Goal: Task Accomplishment & Management: Use online tool/utility

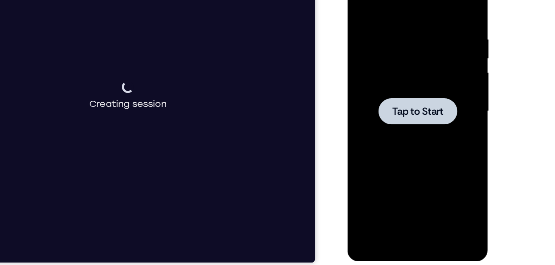
scroll to position [128, 0]
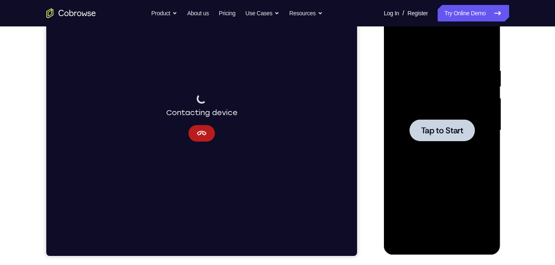
click at [421, 129] on span "Tap to Start" at bounding box center [442, 130] width 42 height 8
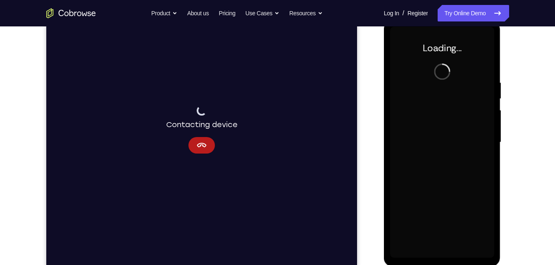
scroll to position [116, 0]
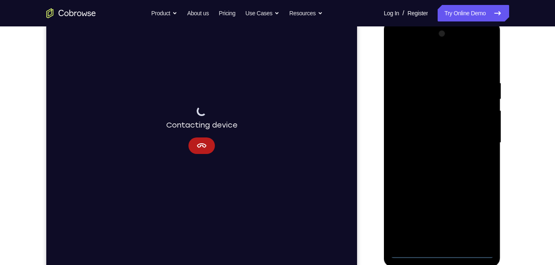
click at [443, 257] on div at bounding box center [442, 142] width 104 height 231
click at [480, 222] on div at bounding box center [442, 142] width 104 height 231
click at [438, 64] on div at bounding box center [442, 142] width 104 height 231
click at [474, 143] on div at bounding box center [442, 142] width 104 height 231
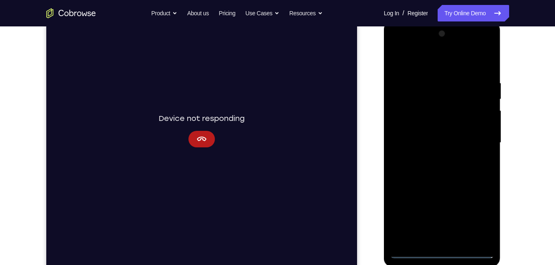
click at [433, 158] on div at bounding box center [442, 142] width 104 height 231
click at [449, 136] on div at bounding box center [442, 142] width 104 height 231
click at [451, 128] on div at bounding box center [442, 142] width 104 height 231
click at [451, 143] on div at bounding box center [442, 142] width 104 height 231
click at [460, 182] on div at bounding box center [442, 142] width 104 height 231
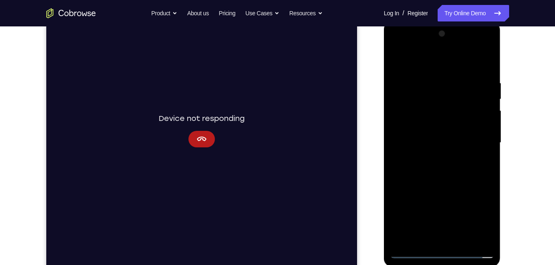
click at [431, 80] on div at bounding box center [442, 142] width 104 height 231
click at [474, 64] on div at bounding box center [442, 142] width 104 height 231
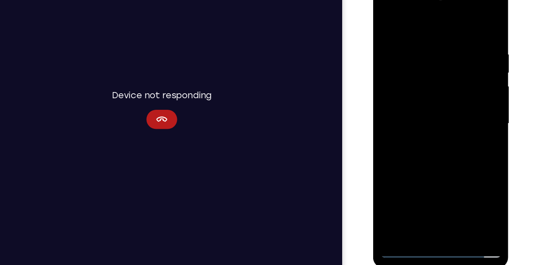
scroll to position [114, 0]
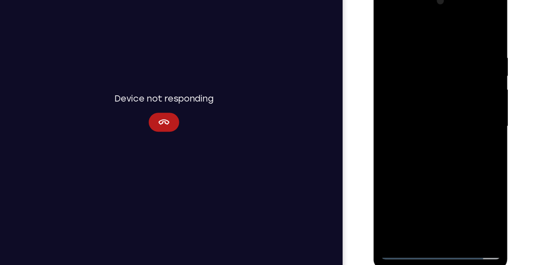
click at [464, 201] on div at bounding box center [432, 108] width 104 height 231
click at [395, 150] on div at bounding box center [432, 108] width 104 height 231
click at [467, 124] on div at bounding box center [432, 108] width 104 height 231
click at [475, 28] on div at bounding box center [432, 108] width 104 height 231
drag, startPoint x: 451, startPoint y: 80, endPoint x: 466, endPoint y: 244, distance: 164.8
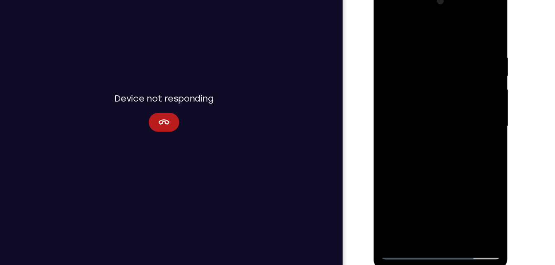
click at [466, 234] on html "Online web based iOS Simulators and Android Emulators. Run iPhone, iPad, Mobile…" at bounding box center [433, 110] width 118 height 248
drag, startPoint x: 409, startPoint y: 149, endPoint x: 407, endPoint y: 84, distance: 64.9
click at [407, 84] on div at bounding box center [432, 108] width 104 height 231
drag, startPoint x: 418, startPoint y: 133, endPoint x: 422, endPoint y: 64, distance: 69.1
click at [422, 64] on div at bounding box center [432, 108] width 104 height 231
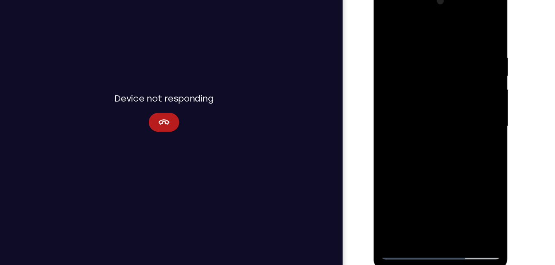
click at [386, 132] on div at bounding box center [432, 108] width 104 height 231
drag, startPoint x: 448, startPoint y: 179, endPoint x: 429, endPoint y: 67, distance: 113.5
click at [429, 67] on div at bounding box center [432, 108] width 104 height 231
drag, startPoint x: 429, startPoint y: 164, endPoint x: 442, endPoint y: 102, distance: 62.9
click at [442, 102] on div at bounding box center [432, 108] width 104 height 231
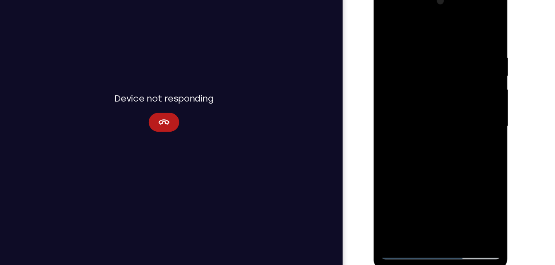
drag, startPoint x: 442, startPoint y: 135, endPoint x: 454, endPoint y: 83, distance: 53.4
click at [454, 83] on div at bounding box center [432, 108] width 104 height 231
drag, startPoint x: 443, startPoint y: 148, endPoint x: 469, endPoint y: 72, distance: 79.3
click at [469, 72] on div at bounding box center [432, 108] width 104 height 231
drag, startPoint x: 449, startPoint y: 124, endPoint x: 474, endPoint y: 38, distance: 90.5
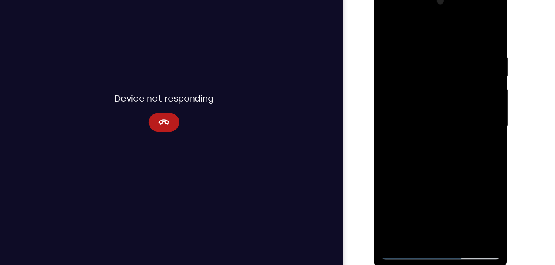
click at [474, 38] on div at bounding box center [432, 108] width 104 height 231
drag, startPoint x: 436, startPoint y: 167, endPoint x: 457, endPoint y: 93, distance: 76.8
click at [457, 93] on div at bounding box center [432, 108] width 104 height 231
drag, startPoint x: 451, startPoint y: 129, endPoint x: 467, endPoint y: 85, distance: 46.7
click at [467, 85] on div at bounding box center [432, 108] width 104 height 231
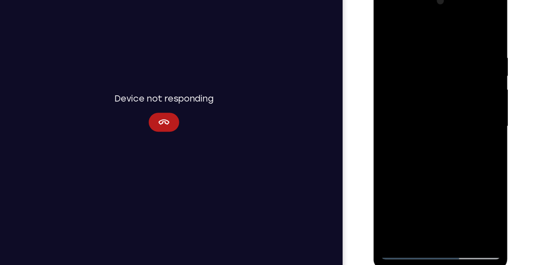
drag, startPoint x: 467, startPoint y: 85, endPoint x: 482, endPoint y: 2, distance: 84.4
click at [482, 2] on div at bounding box center [432, 108] width 104 height 231
drag, startPoint x: 447, startPoint y: 118, endPoint x: 464, endPoint y: 9, distance: 110.5
click at [464, 9] on div at bounding box center [432, 108] width 104 height 231
drag, startPoint x: 431, startPoint y: 142, endPoint x: 461, endPoint y: 29, distance: 116.6
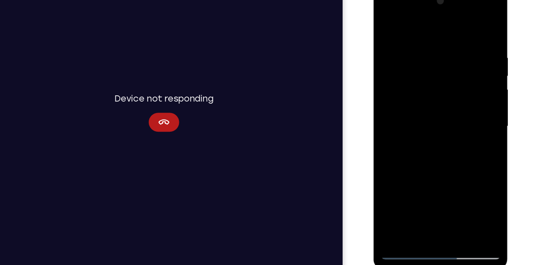
click at [461, 29] on div at bounding box center [432, 108] width 104 height 231
drag, startPoint x: 429, startPoint y: 121, endPoint x: 438, endPoint y: 75, distance: 46.4
click at [438, 75] on div at bounding box center [432, 108] width 104 height 231
drag, startPoint x: 438, startPoint y: 75, endPoint x: 451, endPoint y: 35, distance: 42.1
click at [451, 35] on div at bounding box center [432, 108] width 104 height 231
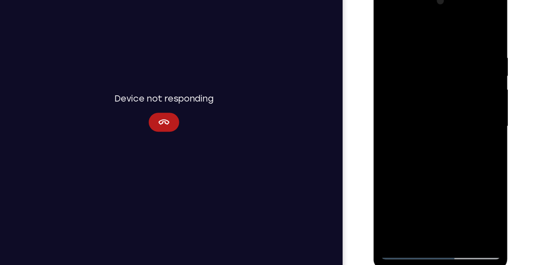
drag, startPoint x: 415, startPoint y: 160, endPoint x: 438, endPoint y: 69, distance: 94.1
click at [438, 69] on div at bounding box center [432, 108] width 104 height 231
drag, startPoint x: 426, startPoint y: 148, endPoint x: 462, endPoint y: 9, distance: 143.5
click at [462, 9] on div at bounding box center [432, 108] width 104 height 231
drag, startPoint x: 429, startPoint y: 132, endPoint x: 450, endPoint y: 67, distance: 68.3
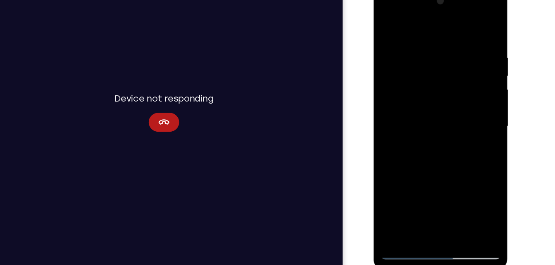
click at [450, 67] on div at bounding box center [432, 108] width 104 height 231
drag, startPoint x: 436, startPoint y: 118, endPoint x: 433, endPoint y: 212, distance: 94.3
click at [433, 212] on div at bounding box center [432, 108] width 104 height 231
click at [395, 205] on div at bounding box center [432, 108] width 104 height 231
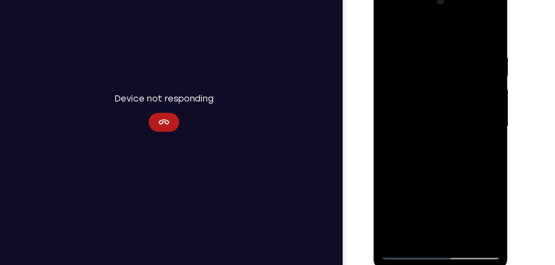
drag, startPoint x: 435, startPoint y: 67, endPoint x: 443, endPoint y: 164, distance: 97.4
click at [443, 164] on div at bounding box center [432, 108] width 104 height 231
drag, startPoint x: 462, startPoint y: 56, endPoint x: 429, endPoint y: 45, distance: 35.3
click at [429, 45] on div at bounding box center [432, 108] width 104 height 231
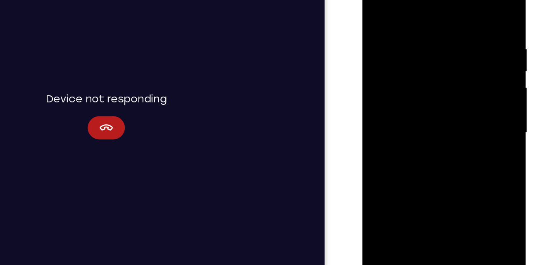
drag, startPoint x: 454, startPoint y: 31, endPoint x: 415, endPoint y: 30, distance: 39.3
click at [415, 30] on div at bounding box center [421, 83] width 104 height 231
drag, startPoint x: 436, startPoint y: 17, endPoint x: 393, endPoint y: 18, distance: 43.4
click at [393, 18] on div at bounding box center [421, 83] width 104 height 231
drag, startPoint x: 450, startPoint y: 17, endPoint x: 407, endPoint y: 14, distance: 43.9
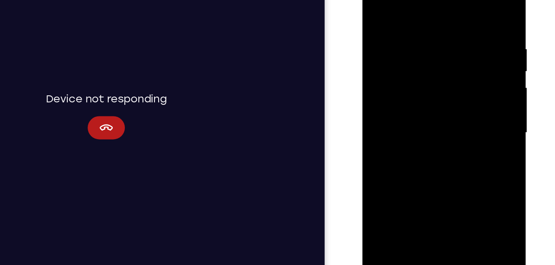
click at [407, 14] on div at bounding box center [421, 83] width 104 height 231
drag, startPoint x: 455, startPoint y: 24, endPoint x: 404, endPoint y: 21, distance: 51.7
click at [404, 21] on div at bounding box center [421, 83] width 104 height 231
drag, startPoint x: 455, startPoint y: 16, endPoint x: 385, endPoint y: 10, distance: 70.1
click at [385, 10] on div at bounding box center [421, 83] width 104 height 231
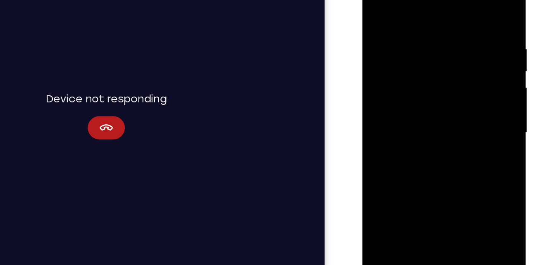
drag, startPoint x: 449, startPoint y: 18, endPoint x: 372, endPoint y: 0, distance: 79.8
click at [372, 0] on div at bounding box center [421, 83] width 104 height 231
drag, startPoint x: 431, startPoint y: 111, endPoint x: 419, endPoint y: 32, distance: 80.2
click at [419, 32] on div at bounding box center [421, 83] width 104 height 231
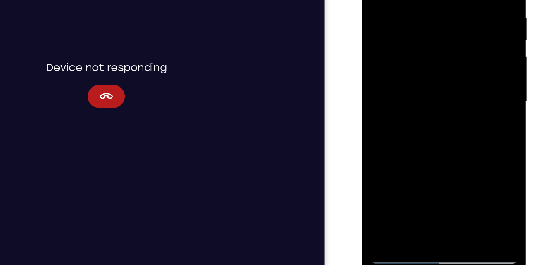
click at [441, 149] on div at bounding box center [421, 52] width 104 height 231
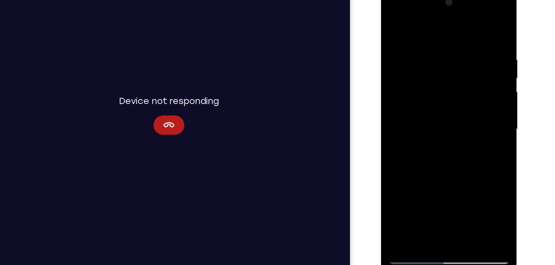
click at [440, 156] on div at bounding box center [440, 109] width 104 height 231
click at [398, 26] on div at bounding box center [440, 109] width 104 height 231
drag, startPoint x: 411, startPoint y: 153, endPoint x: 436, endPoint y: 222, distance: 73.3
click at [436, 222] on div at bounding box center [440, 109] width 104 height 231
drag, startPoint x: 441, startPoint y: 131, endPoint x: 436, endPoint y: 193, distance: 63.0
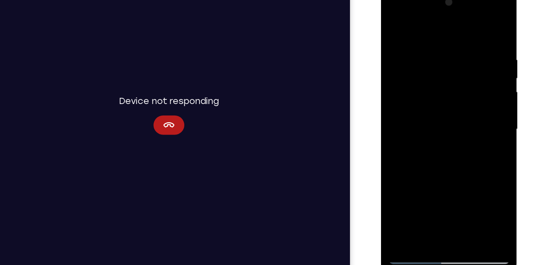
click at [436, 193] on div at bounding box center [440, 109] width 104 height 231
click at [426, 49] on div at bounding box center [440, 109] width 104 height 231
click at [481, 30] on div at bounding box center [440, 109] width 104 height 231
click at [457, 204] on div at bounding box center [440, 109] width 104 height 231
click at [411, 219] on div at bounding box center [440, 109] width 104 height 231
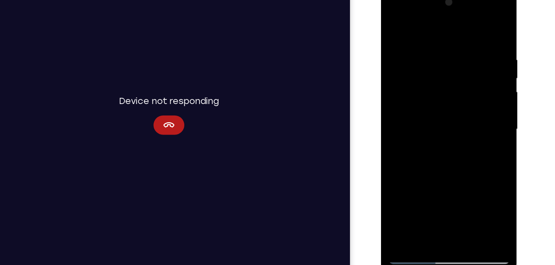
click at [424, 206] on div at bounding box center [440, 109] width 104 height 231
click at [462, 28] on div at bounding box center [440, 109] width 104 height 231
click at [479, 27] on div at bounding box center [440, 109] width 104 height 231
click at [402, 207] on div at bounding box center [440, 109] width 104 height 231
drag, startPoint x: 438, startPoint y: 111, endPoint x: 426, endPoint y: 212, distance: 101.6
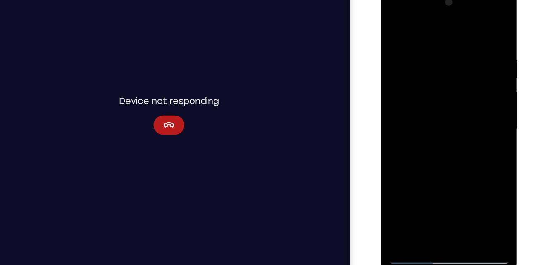
click at [426, 212] on div at bounding box center [440, 109] width 104 height 231
drag, startPoint x: 446, startPoint y: 99, endPoint x: 432, endPoint y: 196, distance: 98.5
click at [432, 196] on div at bounding box center [440, 109] width 104 height 231
click at [421, 205] on div at bounding box center [440, 109] width 104 height 231
click at [404, 209] on div at bounding box center [440, 109] width 104 height 231
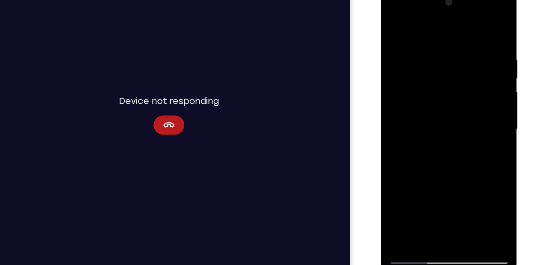
drag, startPoint x: 441, startPoint y: 136, endPoint x: 504, endPoint y: 16, distance: 136.4
click at [499, 16] on html "Online web based iOS Simulators and Android Emulators. Run iPhone, iPad, Mobile…" at bounding box center [440, 112] width 118 height 248
drag, startPoint x: 444, startPoint y: 106, endPoint x: 479, endPoint y: 45, distance: 69.8
click at [479, 45] on div at bounding box center [440, 109] width 104 height 231
click at [419, 202] on div at bounding box center [440, 109] width 104 height 231
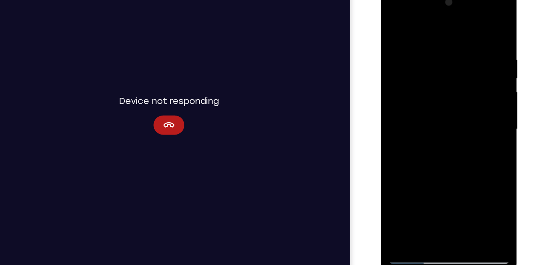
click at [417, 62] on div at bounding box center [440, 109] width 104 height 231
drag, startPoint x: 411, startPoint y: 55, endPoint x: 443, endPoint y: 122, distance: 74.7
click at [443, 122] on div at bounding box center [440, 109] width 104 height 231
drag, startPoint x: 405, startPoint y: 43, endPoint x: 411, endPoint y: 98, distance: 55.3
click at [411, 98] on div at bounding box center [440, 109] width 104 height 231
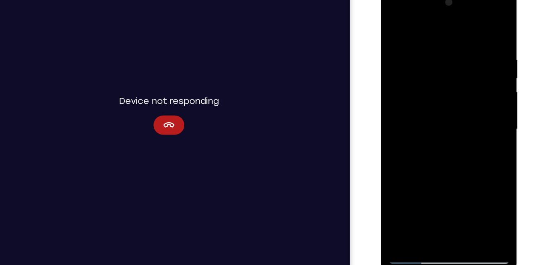
click at [393, 26] on div at bounding box center [440, 109] width 104 height 231
click at [416, 27] on div at bounding box center [440, 109] width 104 height 231
drag, startPoint x: 410, startPoint y: 48, endPoint x: 403, endPoint y: 110, distance: 63.2
click at [403, 110] on div at bounding box center [440, 109] width 104 height 231
click at [393, 108] on div at bounding box center [440, 109] width 104 height 231
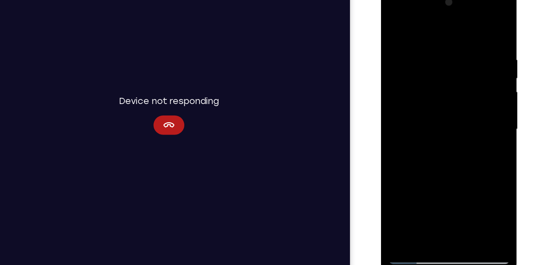
drag, startPoint x: 466, startPoint y: 75, endPoint x: 478, endPoint y: 198, distance: 123.7
click at [478, 198] on div at bounding box center [440, 109] width 104 height 231
click at [456, 200] on div at bounding box center [440, 109] width 104 height 231
click at [398, 28] on div at bounding box center [440, 109] width 104 height 231
click at [426, 44] on div at bounding box center [440, 109] width 104 height 231
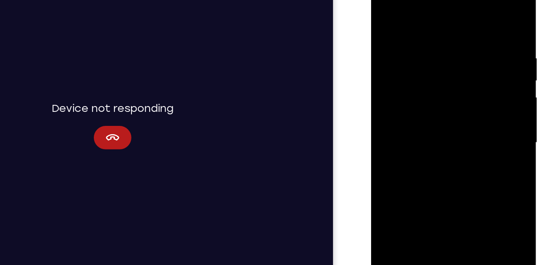
click at [469, 13] on div at bounding box center [429, 91] width 104 height 231
drag, startPoint x: 447, startPoint y: 110, endPoint x: 429, endPoint y: 186, distance: 78.6
click at [429, 186] on div at bounding box center [429, 91] width 104 height 231
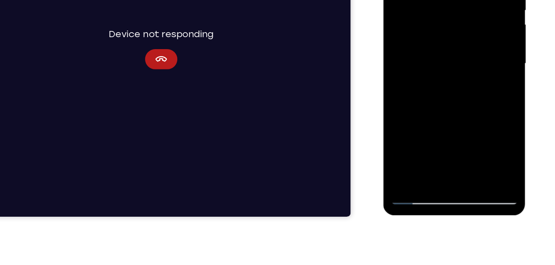
scroll to position [157, 0]
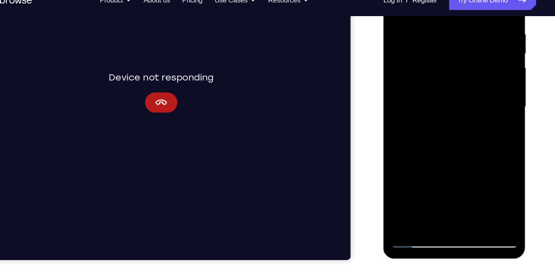
click at [460, 182] on div at bounding box center [442, 80] width 104 height 231
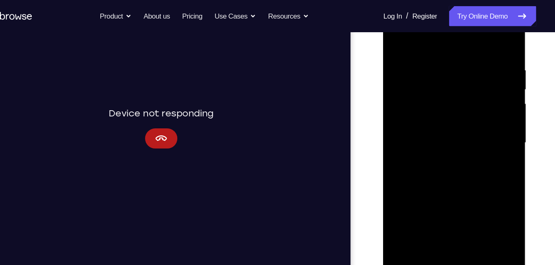
scroll to position [141, 0]
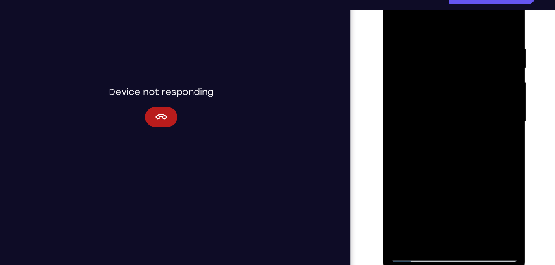
click at [396, 9] on div at bounding box center [442, 94] width 104 height 231
click at [445, 95] on div at bounding box center [442, 94] width 104 height 231
click at [446, 75] on div at bounding box center [442, 94] width 104 height 231
drag, startPoint x: 464, startPoint y: 60, endPoint x: 470, endPoint y: 230, distance: 169.9
click at [470, 221] on html "Online web based iOS Simulators and Android Emulators. Run iPhone, iPad, Mobile…" at bounding box center [442, 97] width 118 height 248
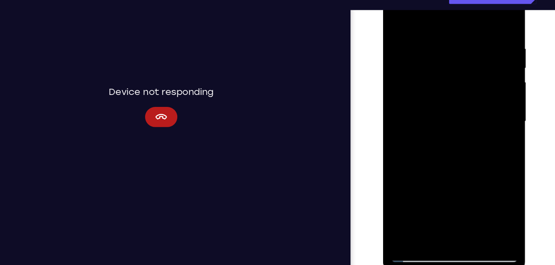
drag, startPoint x: 448, startPoint y: 35, endPoint x: 381, endPoint y: 26, distance: 67.9
click at [383, 26] on html "Online web based iOS Simulators and Android Emulators. Run iPhone, iPad, Mobile…" at bounding box center [442, 97] width 118 height 248
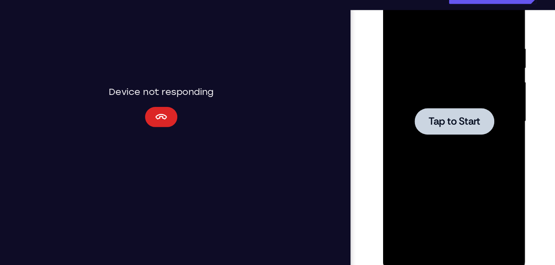
click at [132, 86] on icon "Cancel" at bounding box center [127, 85] width 10 height 10
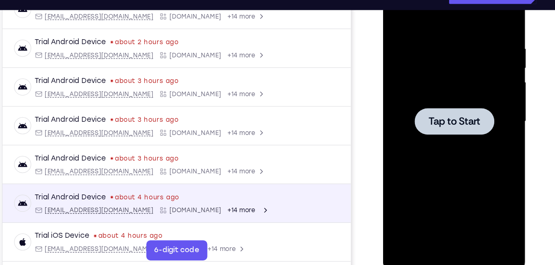
scroll to position [64, 0]
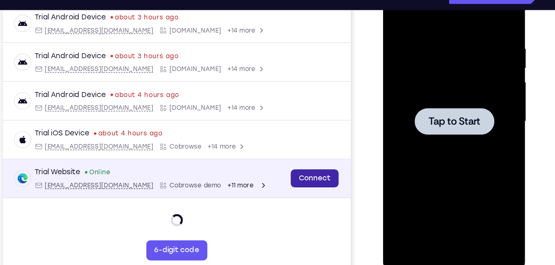
click at [243, 139] on link "Connect" at bounding box center [252, 135] width 39 height 15
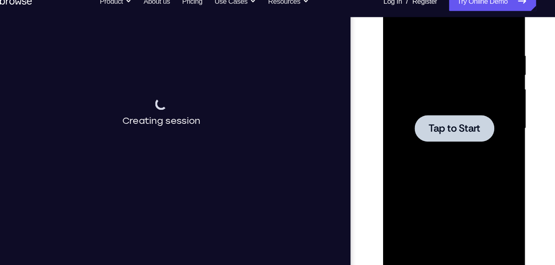
click at [425, 117] on div at bounding box center [442, 101] width 104 height 231
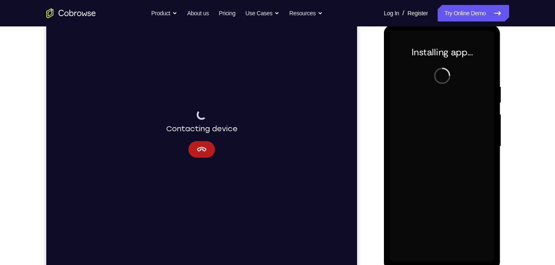
scroll to position [113, 0]
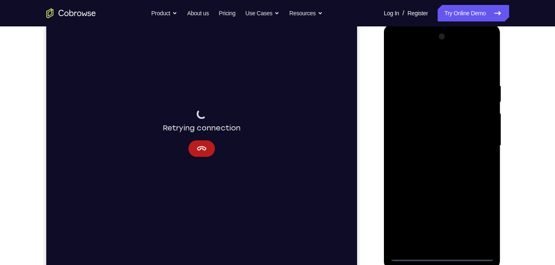
click at [450, 256] on div at bounding box center [442, 145] width 104 height 231
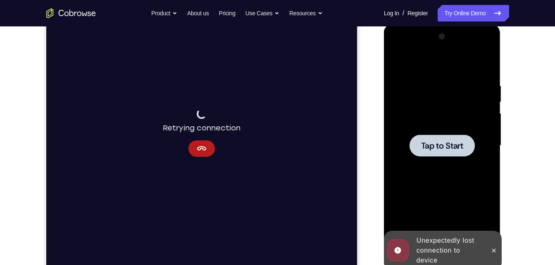
click at [448, 24] on div "Tap to Start" at bounding box center [442, 24] width 117 height 0
click at [446, 152] on div at bounding box center [442, 146] width 65 height 22
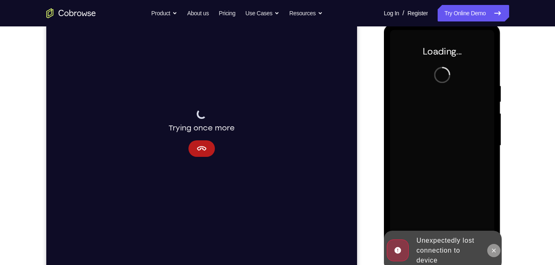
click at [495, 249] on icon at bounding box center [494, 251] width 4 height 4
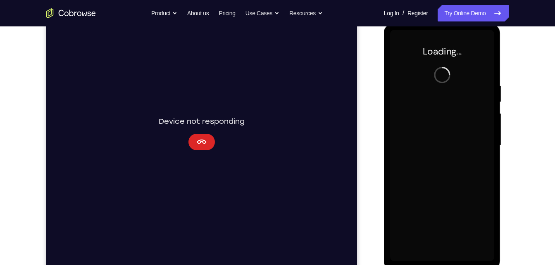
click at [209, 147] on button "Cancel" at bounding box center [201, 142] width 26 height 17
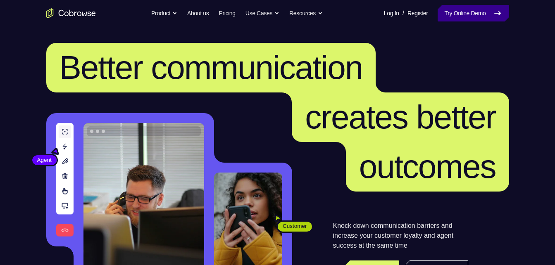
click at [481, 16] on link "Try Online Demo" at bounding box center [473, 13] width 71 height 17
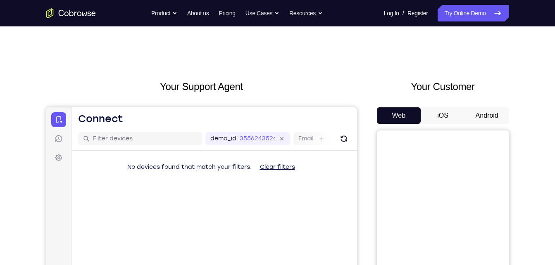
click at [486, 116] on button "Android" at bounding box center [487, 115] width 44 height 17
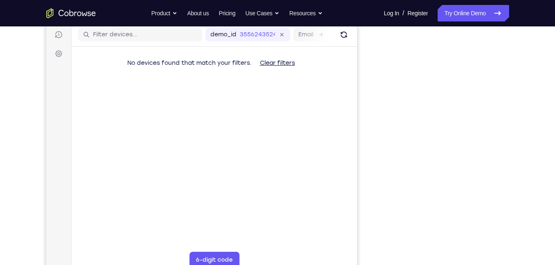
scroll to position [105, 0]
click at [342, 36] on icon "Refresh" at bounding box center [343, 34] width 11 height 11
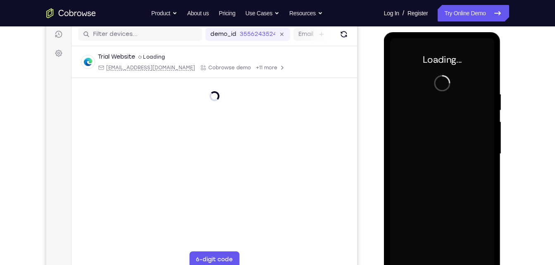
scroll to position [0, 0]
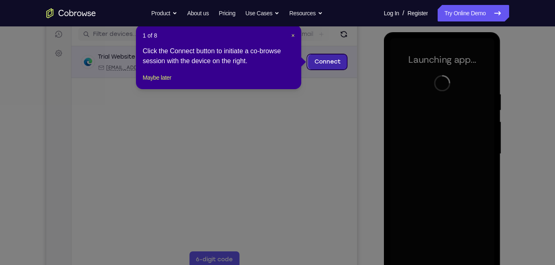
click at [335, 61] on link "Connect" at bounding box center [326, 62] width 39 height 15
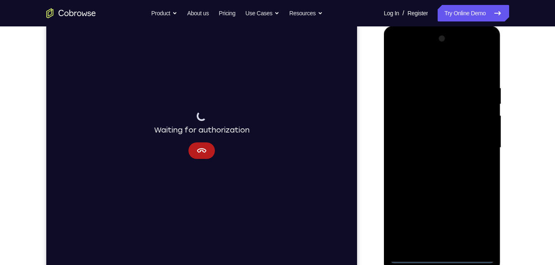
scroll to position [114, 0]
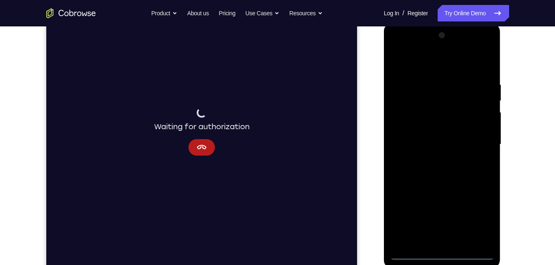
click at [441, 257] on div at bounding box center [442, 144] width 104 height 231
click at [483, 221] on div at bounding box center [442, 144] width 104 height 231
click at [449, 69] on div at bounding box center [442, 144] width 104 height 231
click at [476, 141] on div at bounding box center [442, 144] width 104 height 231
click at [431, 160] on div at bounding box center [442, 144] width 104 height 231
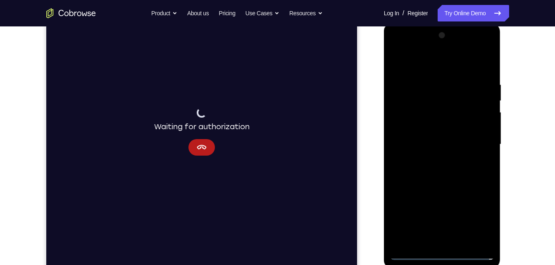
click at [452, 139] on div at bounding box center [442, 144] width 104 height 231
click at [434, 129] on div at bounding box center [442, 144] width 104 height 231
click at [432, 143] on div at bounding box center [442, 144] width 104 height 231
click at [433, 173] on div at bounding box center [442, 144] width 104 height 231
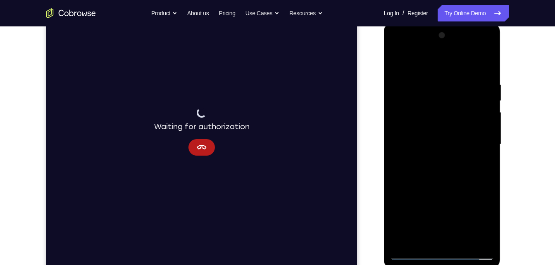
click at [433, 173] on div at bounding box center [442, 144] width 104 height 231
click at [426, 167] on div at bounding box center [442, 144] width 104 height 231
click at [449, 180] on div at bounding box center [442, 144] width 104 height 231
click at [464, 242] on div at bounding box center [442, 144] width 104 height 231
click at [428, 191] on div at bounding box center [442, 144] width 104 height 231
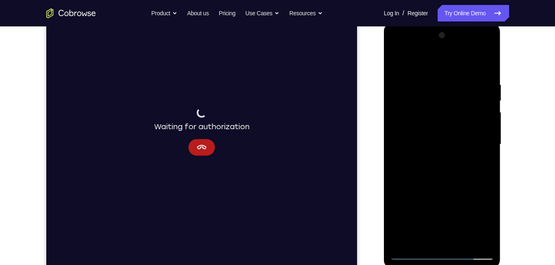
drag, startPoint x: 439, startPoint y: 129, endPoint x: 424, endPoint y: 279, distance: 150.7
click at [424, 265] on html "Online web based iOS Simulators and Android Emulators. Run iPhone, iPad, Mobile…" at bounding box center [443, 147] width 118 height 248
click at [425, 158] on div at bounding box center [442, 144] width 104 height 231
drag, startPoint x: 405, startPoint y: 55, endPoint x: 407, endPoint y: 85, distance: 30.6
click at [407, 85] on div at bounding box center [442, 144] width 104 height 231
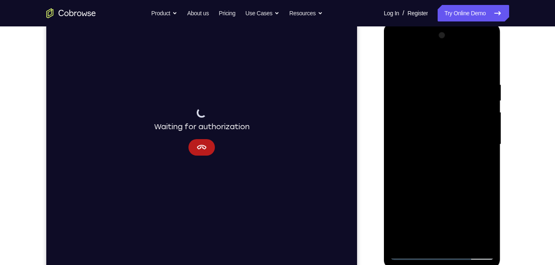
click at [398, 132] on div at bounding box center [442, 144] width 104 height 231
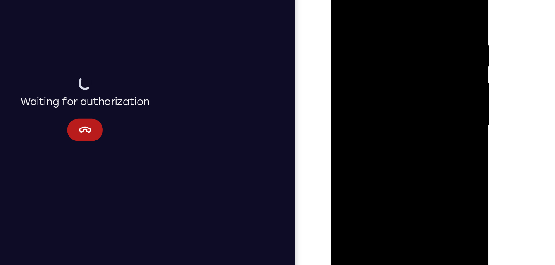
click at [425, 83] on div at bounding box center [389, 83] width 104 height 231
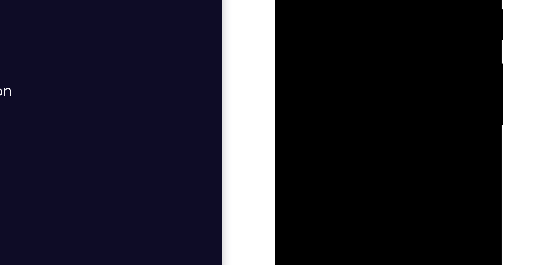
click at [323, 30] on div at bounding box center [333, 9] width 104 height 231
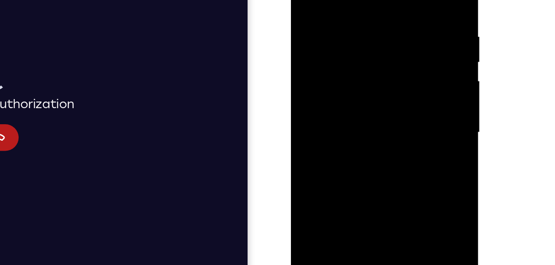
drag, startPoint x: 338, startPoint y: 92, endPoint x: 348, endPoint y: 153, distance: 61.8
click at [348, 153] on div at bounding box center [349, 58] width 104 height 231
click at [305, 0] on div at bounding box center [349, 58] width 104 height 231
click at [338, 82] on div at bounding box center [349, 58] width 104 height 231
drag, startPoint x: 351, startPoint y: 53, endPoint x: 351, endPoint y: 90, distance: 36.8
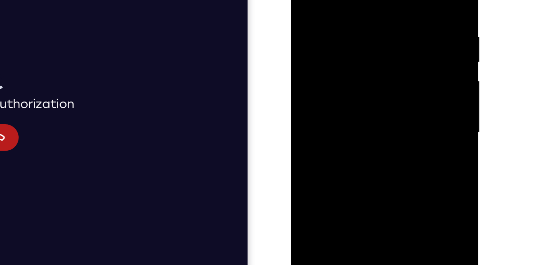
click at [351, 90] on div at bounding box center [349, 58] width 104 height 231
drag, startPoint x: 352, startPoint y: 83, endPoint x: 355, endPoint y: 48, distance: 35.2
click at [355, 48] on div at bounding box center [349, 58] width 104 height 231
click at [318, 89] on div at bounding box center [349, 58] width 104 height 231
drag, startPoint x: 341, startPoint y: 51, endPoint x: 341, endPoint y: 82, distance: 30.6
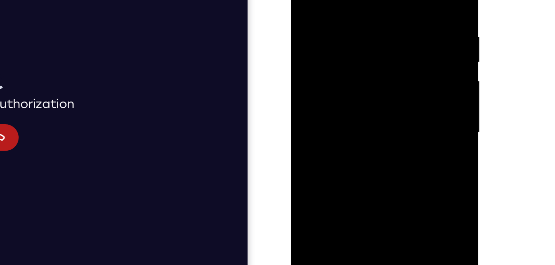
click at [341, 82] on div at bounding box center [349, 58] width 104 height 231
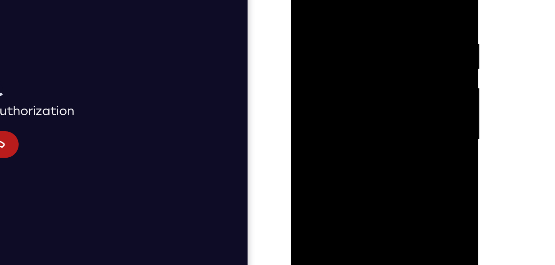
click at [308, 0] on div at bounding box center [349, 65] width 104 height 231
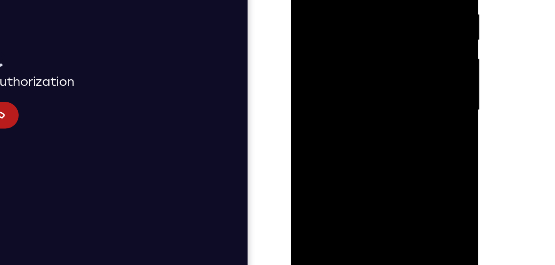
click at [304, 30] on div at bounding box center [349, 36] width 104 height 231
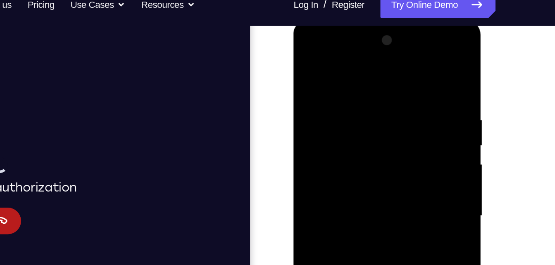
click at [400, 85] on div at bounding box center [352, 141] width 104 height 231
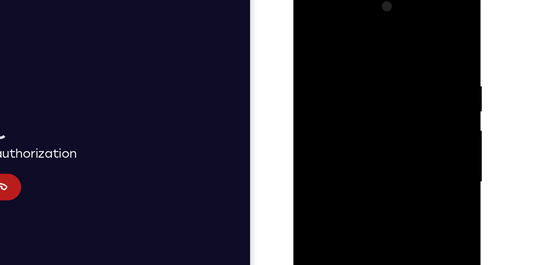
click at [402, 75] on div at bounding box center [352, 108] width 104 height 231
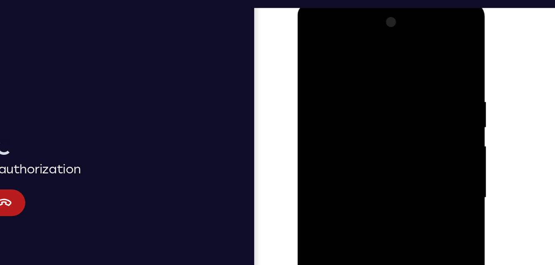
click at [402, 20] on div at bounding box center [356, 123] width 104 height 231
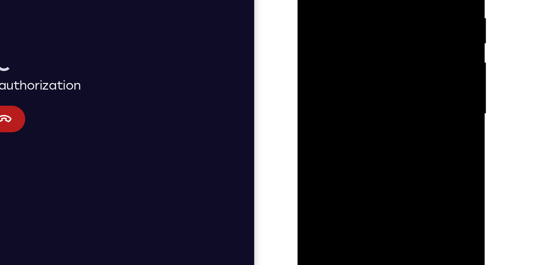
drag, startPoint x: 359, startPoint y: 13, endPoint x: 372, endPoint y: -7, distance: 24.2
click at [372, 0] on div at bounding box center [356, 39] width 104 height 231
click at [388, 70] on div at bounding box center [356, 39] width 104 height 231
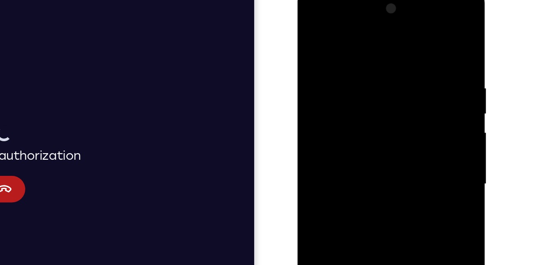
click at [312, 26] on div at bounding box center [356, 109] width 104 height 231
drag, startPoint x: 319, startPoint y: 69, endPoint x: 317, endPoint y: 88, distance: 18.4
click at [317, 88] on div at bounding box center [356, 109] width 104 height 231
click at [319, 36] on div at bounding box center [356, 109] width 104 height 231
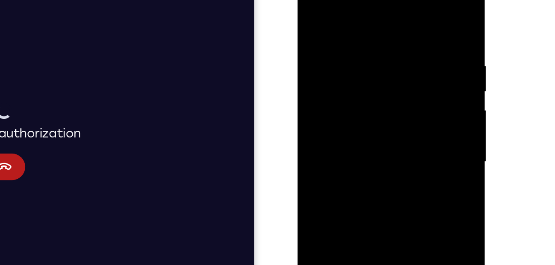
click at [397, 10] on div at bounding box center [356, 87] width 104 height 231
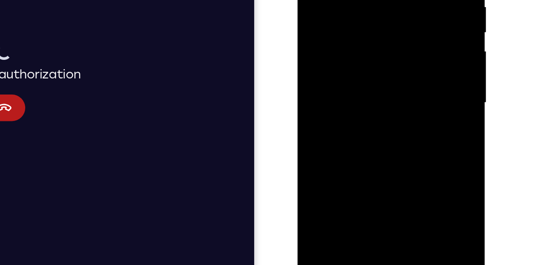
click at [374, 0] on div at bounding box center [356, 28] width 104 height 231
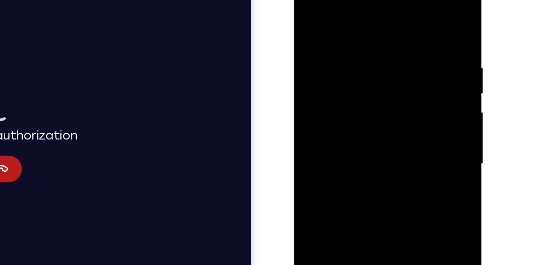
click at [311, 8] on div at bounding box center [352, 89] width 104 height 231
drag, startPoint x: 363, startPoint y: 94, endPoint x: 372, endPoint y: -31, distance: 125.2
click at [372, 0] on div at bounding box center [352, 91] width 117 height 246
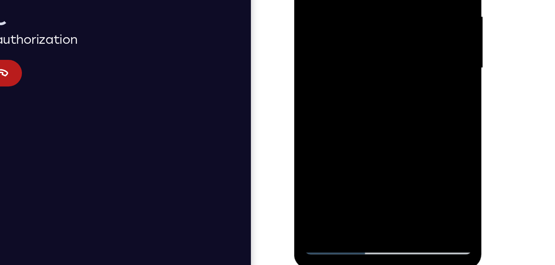
drag, startPoint x: 343, startPoint y: 36, endPoint x: 356, endPoint y: -27, distance: 64.5
drag, startPoint x: 346, startPoint y: 36, endPoint x: 350, endPoint y: 1, distance: 34.5
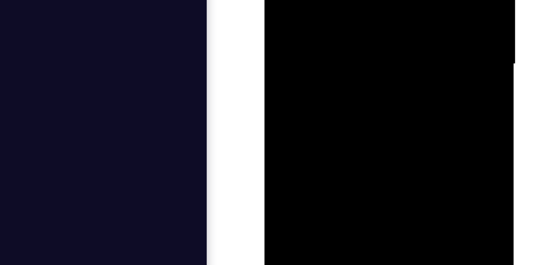
drag, startPoint x: 318, startPoint y: -38, endPoint x: 326, endPoint y: -76, distance: 38.7
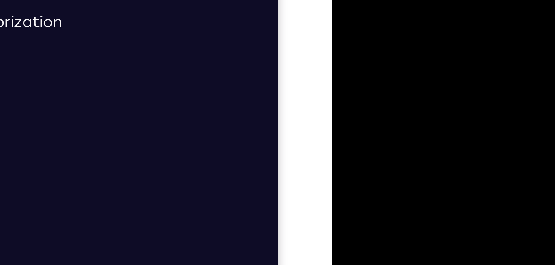
drag, startPoint x: 376, startPoint y: -21, endPoint x: 374, endPoint y: -69, distance: 48.0
drag, startPoint x: 394, startPoint y: -8, endPoint x: 396, endPoint y: -48, distance: 39.7
drag, startPoint x: 380, startPoint y: -12, endPoint x: 387, endPoint y: -59, distance: 47.6
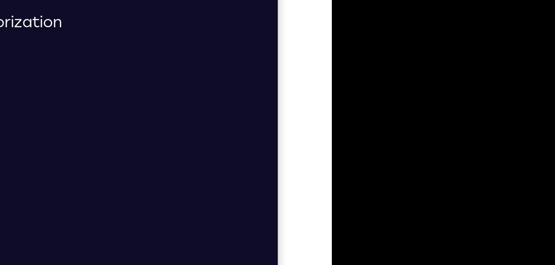
drag, startPoint x: 387, startPoint y: -24, endPoint x: 388, endPoint y: -55, distance: 31.4
drag, startPoint x: 386, startPoint y: -7, endPoint x: 387, endPoint y: -22, distance: 14.6
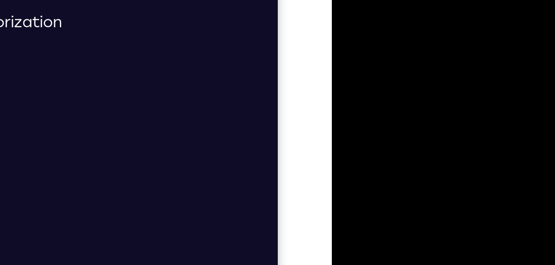
drag, startPoint x: 372, startPoint y: -31, endPoint x: 350, endPoint y: 40, distance: 75.3
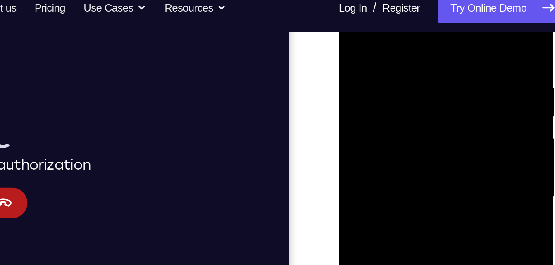
click at [353, 12] on div at bounding box center [397, 95] width 104 height 231
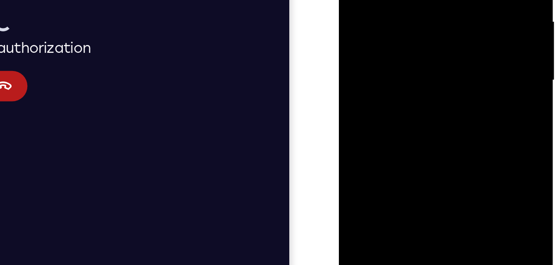
drag, startPoint x: 389, startPoint y: -1, endPoint x: 383, endPoint y: -80, distance: 79.6
drag, startPoint x: 376, startPoint y: -10, endPoint x: 376, endPoint y: -62, distance: 51.7
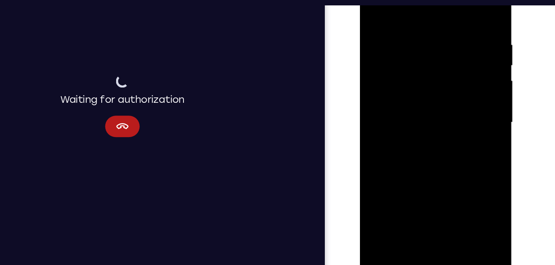
drag, startPoint x: 388, startPoint y: 39, endPoint x: 365, endPoint y: 193, distance: 155.0
click at [365, 193] on div at bounding box center [418, 87] width 117 height 246
drag, startPoint x: 398, startPoint y: 113, endPoint x: 380, endPoint y: 172, distance: 62.1
click at [380, 172] on div at bounding box center [418, 85] width 104 height 231
drag, startPoint x: 402, startPoint y: 42, endPoint x: 370, endPoint y: 169, distance: 130.3
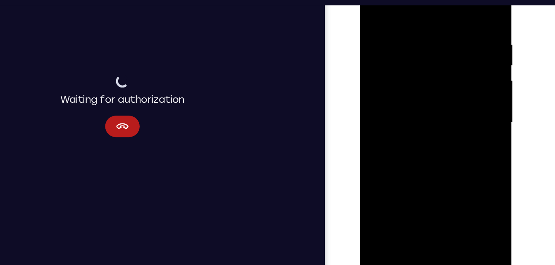
click at [370, 169] on div at bounding box center [418, 85] width 104 height 231
drag, startPoint x: 400, startPoint y: 110, endPoint x: 417, endPoint y: 45, distance: 67.5
click at [417, 45] on div at bounding box center [418, 85] width 104 height 231
drag, startPoint x: 412, startPoint y: 126, endPoint x: 411, endPoint y: 74, distance: 51.7
click at [411, 74] on div at bounding box center [418, 85] width 104 height 231
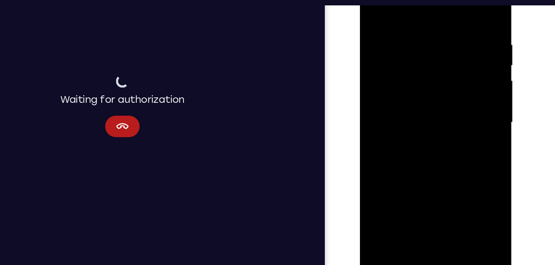
drag, startPoint x: 411, startPoint y: 74, endPoint x: 420, endPoint y: 32, distance: 43.1
click at [420, 32] on div at bounding box center [418, 85] width 104 height 231
click at [376, 69] on div at bounding box center [418, 85] width 104 height 231
drag, startPoint x: 402, startPoint y: 47, endPoint x: 395, endPoint y: 81, distance: 35.3
click at [395, 81] on div at bounding box center [418, 85] width 104 height 231
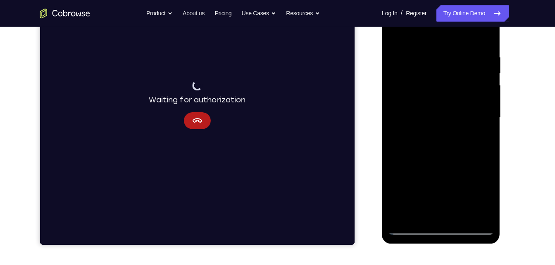
scroll to position [139, 0]
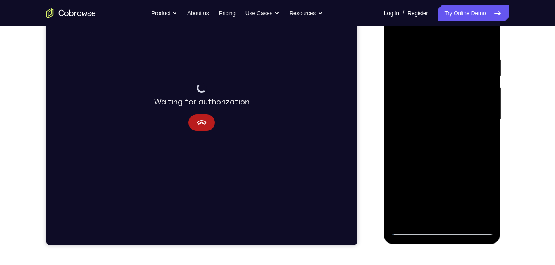
click at [408, 218] on div at bounding box center [442, 119] width 104 height 231
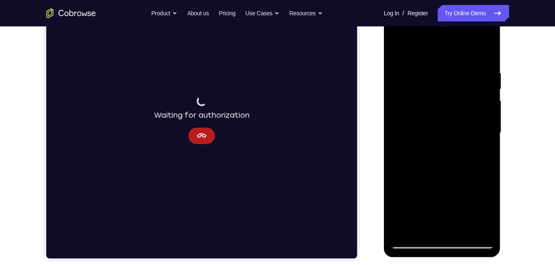
scroll to position [124, 0]
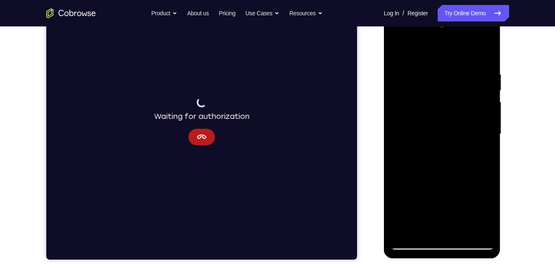
click at [463, 232] on div at bounding box center [442, 134] width 104 height 231
click at [398, 50] on div at bounding box center [442, 134] width 104 height 231
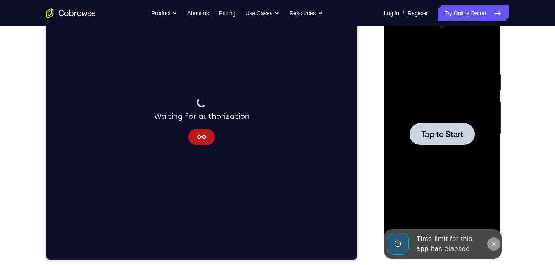
click at [496, 248] on button at bounding box center [493, 244] width 13 height 13
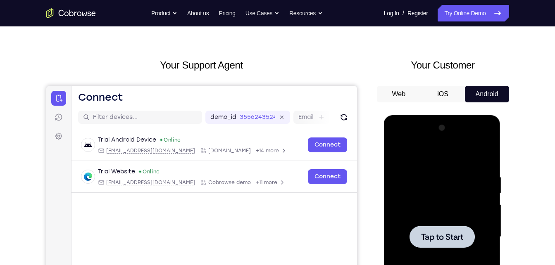
scroll to position [25, 0]
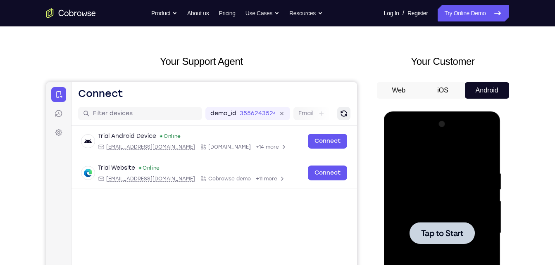
click at [341, 113] on icon "Refresh" at bounding box center [343, 114] width 6 height 6
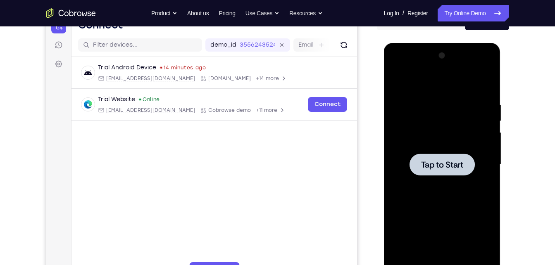
scroll to position [107, 0]
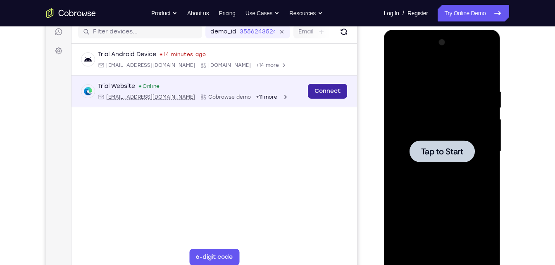
click at [333, 89] on link "Connect" at bounding box center [326, 91] width 39 height 15
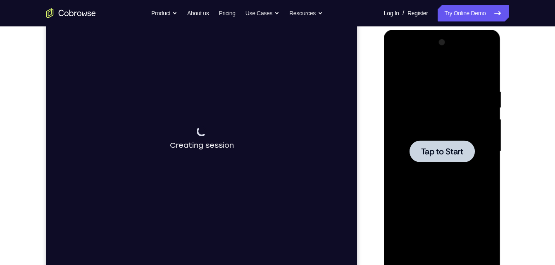
click at [482, 180] on div at bounding box center [442, 151] width 104 height 231
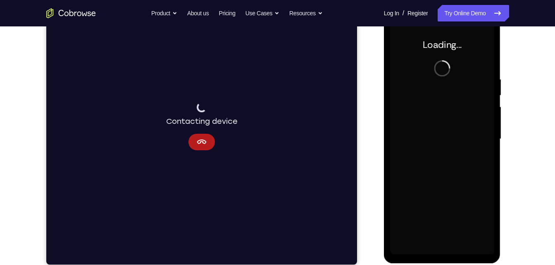
scroll to position [119, 0]
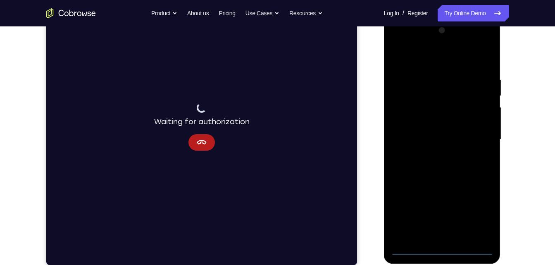
click at [440, 252] on div at bounding box center [442, 139] width 104 height 231
click at [483, 202] on div at bounding box center [442, 139] width 104 height 231
click at [481, 208] on div at bounding box center [442, 139] width 104 height 231
click at [435, 62] on div at bounding box center [442, 139] width 104 height 231
click at [484, 135] on div at bounding box center [442, 139] width 104 height 231
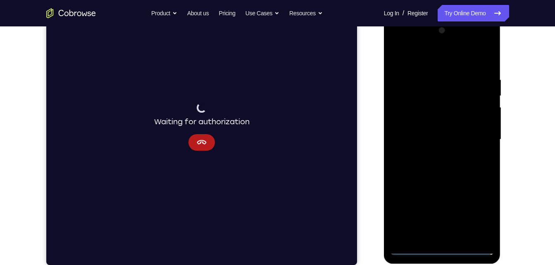
click at [430, 155] on div at bounding box center [442, 139] width 104 height 231
click at [432, 123] on div at bounding box center [442, 139] width 104 height 231
click at [429, 134] on div at bounding box center [442, 139] width 104 height 231
click at [430, 154] on div at bounding box center [442, 139] width 104 height 231
click at [438, 124] on div at bounding box center [442, 139] width 104 height 231
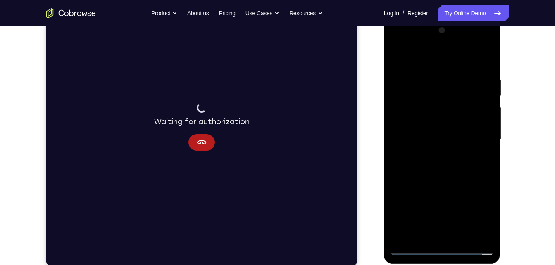
click at [464, 235] on div at bounding box center [442, 139] width 104 height 231
click at [447, 184] on div at bounding box center [442, 139] width 104 height 231
drag, startPoint x: 445, startPoint y: 94, endPoint x: 458, endPoint y: 224, distance: 130.0
click at [458, 224] on div at bounding box center [442, 139] width 104 height 231
click at [407, 87] on div at bounding box center [442, 139] width 104 height 231
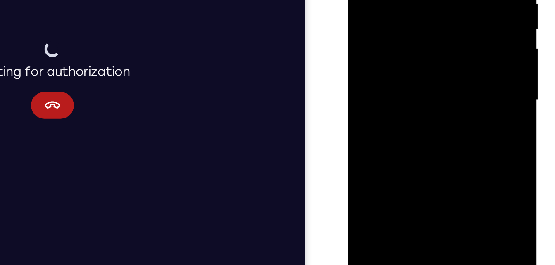
click at [384, 121] on div at bounding box center [406, 24] width 104 height 231
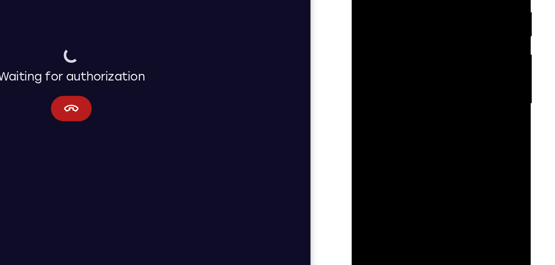
drag, startPoint x: 420, startPoint y: 113, endPoint x: 407, endPoint y: 63, distance: 52.0
click at [407, 63] on div at bounding box center [410, 38] width 104 height 231
drag, startPoint x: 424, startPoint y: 109, endPoint x: 427, endPoint y: 130, distance: 21.7
click at [427, 130] on div at bounding box center [410, 38] width 104 height 231
drag, startPoint x: 426, startPoint y: 89, endPoint x: 427, endPoint y: 120, distance: 31.4
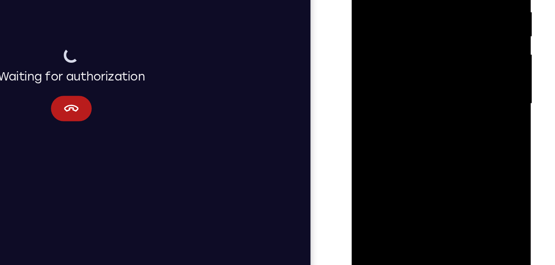
click at [427, 120] on div at bounding box center [410, 38] width 104 height 231
drag, startPoint x: 435, startPoint y: 91, endPoint x: 429, endPoint y: 68, distance: 24.0
click at [429, 68] on div at bounding box center [410, 38] width 104 height 231
click at [379, 102] on div at bounding box center [410, 38] width 104 height 231
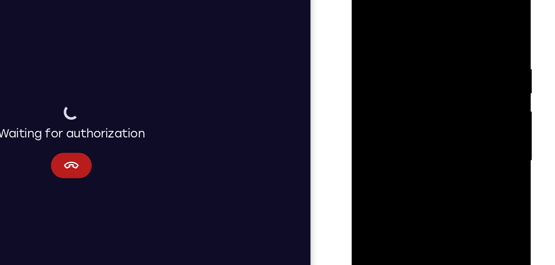
click at [403, 39] on div at bounding box center [410, 95] width 104 height 231
click at [422, 54] on div at bounding box center [410, 95] width 104 height 231
click at [403, 44] on div at bounding box center [410, 95] width 104 height 231
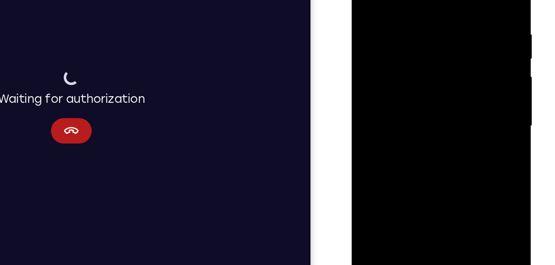
click at [453, 138] on div at bounding box center [410, 60] width 104 height 231
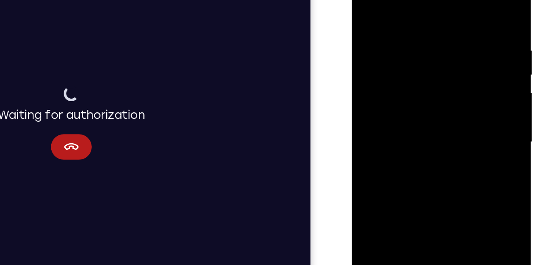
click at [456, 0] on div at bounding box center [410, 76] width 104 height 231
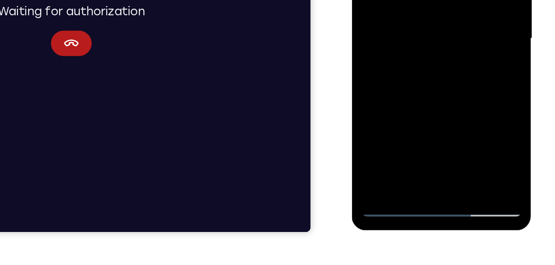
scroll to position [140, 0]
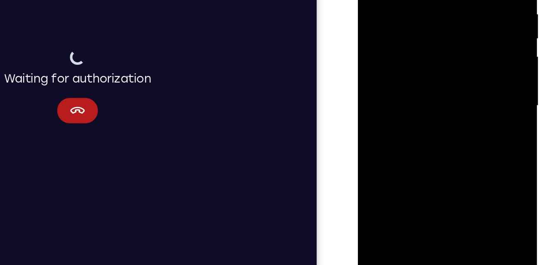
click at [402, 91] on div at bounding box center [416, 40] width 104 height 231
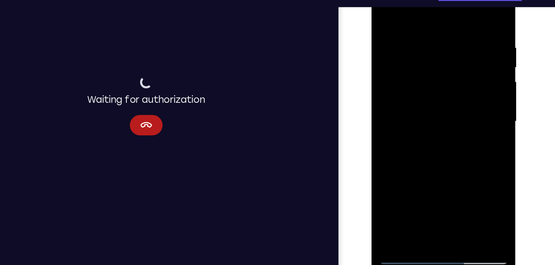
click at [467, 160] on div at bounding box center [430, 92] width 104 height 231
click at [476, 11] on div at bounding box center [430, 92] width 104 height 231
click at [471, 15] on div at bounding box center [430, 92] width 104 height 231
click at [476, 15] on div at bounding box center [430, 92] width 104 height 231
click at [475, 15] on div at bounding box center [430, 92] width 104 height 231
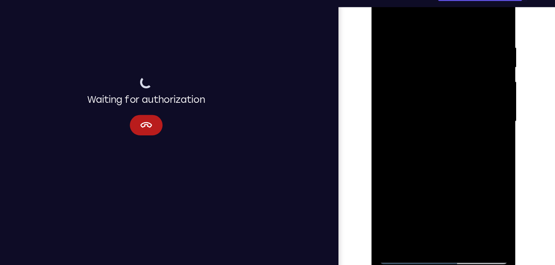
click at [479, 19] on div at bounding box center [430, 92] width 104 height 231
click at [399, 202] on div at bounding box center [430, 92] width 104 height 231
click at [400, 201] on div at bounding box center [430, 92] width 104 height 231
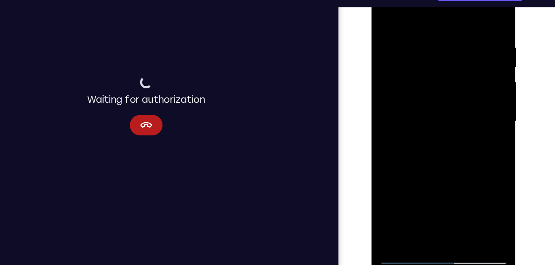
drag, startPoint x: 422, startPoint y: 63, endPoint x: 429, endPoint y: 153, distance: 90.0
click at [429, 153] on div at bounding box center [430, 92] width 104 height 231
click at [417, 34] on div at bounding box center [430, 92] width 104 height 231
click at [474, 15] on div at bounding box center [430, 92] width 104 height 231
click at [410, 188] on div at bounding box center [430, 92] width 104 height 231
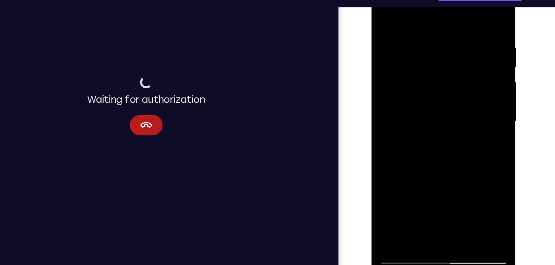
click at [413, 8] on div at bounding box center [430, 92] width 104 height 231
click at [471, 12] on div at bounding box center [430, 92] width 104 height 231
click at [388, 67] on div at bounding box center [430, 92] width 104 height 231
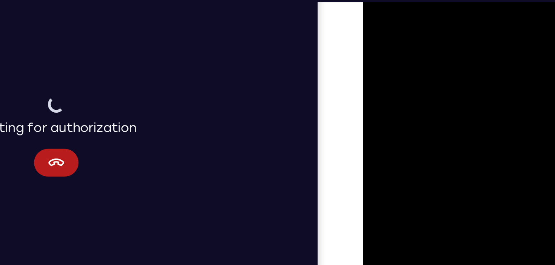
click at [422, 111] on div at bounding box center [421, 74] width 104 height 231
click at [378, 81] on div at bounding box center [421, 74] width 104 height 231
click at [405, 64] on div at bounding box center [421, 74] width 104 height 231
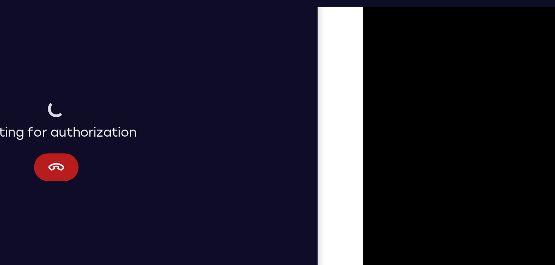
drag, startPoint x: 399, startPoint y: 43, endPoint x: 393, endPoint y: -21, distance: 63.9
click at [393, 0] on div at bounding box center [421, 79] width 104 height 231
drag, startPoint x: 397, startPoint y: 78, endPoint x: 404, endPoint y: 50, distance: 29.0
click at [404, 50] on div at bounding box center [421, 79] width 104 height 231
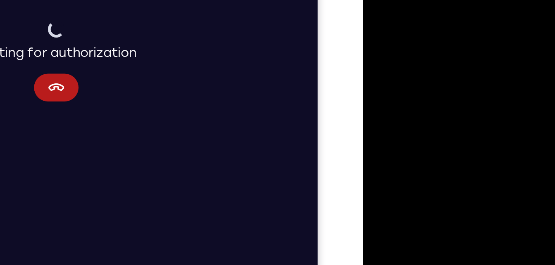
click at [384, 97] on div at bounding box center [421, -1] width 104 height 231
drag, startPoint x: 458, startPoint y: 57, endPoint x: 460, endPoint y: -12, distance: 68.2
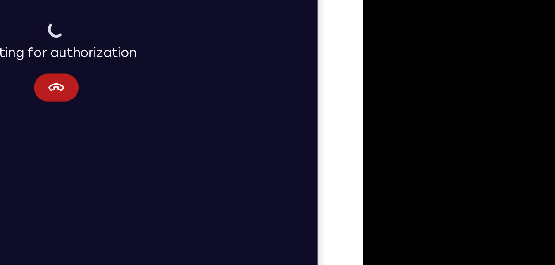
click at [460, 0] on div at bounding box center [421, -1] width 104 height 231
drag, startPoint x: 436, startPoint y: 28, endPoint x: 450, endPoint y: -50, distance: 78.6
click at [450, 0] on div at bounding box center [421, -1] width 104 height 231
drag, startPoint x: 423, startPoint y: 7, endPoint x: 436, endPoint y: -52, distance: 60.6
click at [436, 0] on div at bounding box center [421, -1] width 104 height 231
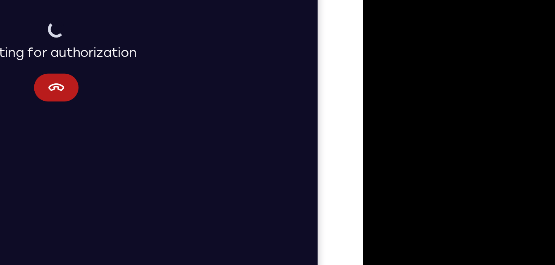
drag, startPoint x: 425, startPoint y: 29, endPoint x: 438, endPoint y: -18, distance: 48.4
click at [438, 0] on div at bounding box center [421, -1] width 104 height 231
drag, startPoint x: 427, startPoint y: 53, endPoint x: 440, endPoint y: -37, distance: 90.9
click at [440, 0] on div at bounding box center [421, -1] width 104 height 231
drag, startPoint x: 424, startPoint y: 31, endPoint x: 454, endPoint y: -48, distance: 84.1
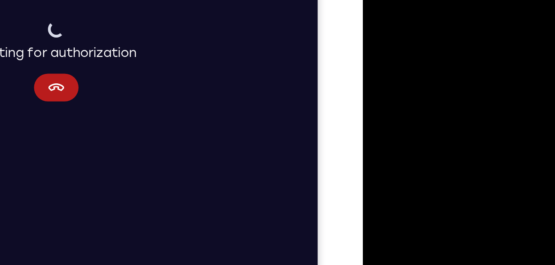
click at [454, 0] on div at bounding box center [421, -1] width 104 height 231
drag, startPoint x: 431, startPoint y: 24, endPoint x: 442, endPoint y: -13, distance: 38.3
click at [442, 0] on div at bounding box center [421, -1] width 104 height 231
drag, startPoint x: 435, startPoint y: 31, endPoint x: 441, endPoint y: -6, distance: 38.0
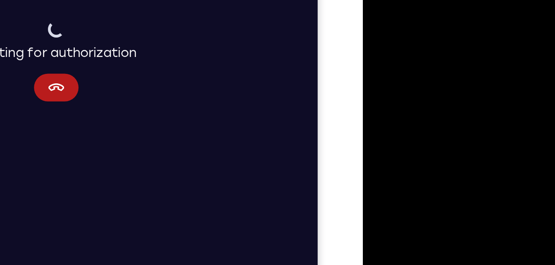
click at [441, 0] on div at bounding box center [421, -1] width 104 height 231
drag, startPoint x: 443, startPoint y: 22, endPoint x: 458, endPoint y: -47, distance: 70.5
click at [458, 0] on div at bounding box center [421, -1] width 104 height 231
drag, startPoint x: 434, startPoint y: 24, endPoint x: 449, endPoint y: -66, distance: 91.7
click at [449, 0] on div at bounding box center [421, -1] width 104 height 231
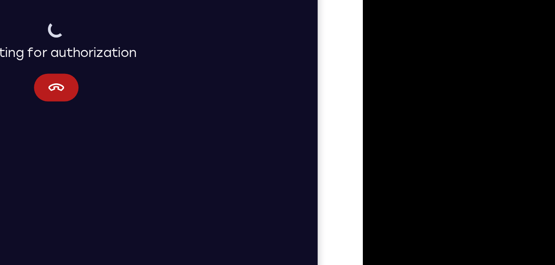
drag, startPoint x: 425, startPoint y: 25, endPoint x: 436, endPoint y: -43, distance: 68.6
click at [436, 0] on div at bounding box center [421, -1] width 104 height 231
drag, startPoint x: 438, startPoint y: 31, endPoint x: 443, endPoint y: -2, distance: 34.2
click at [443, 0] on div at bounding box center [421, -1] width 104 height 231
click at [400, 0] on div at bounding box center [421, -1] width 104 height 231
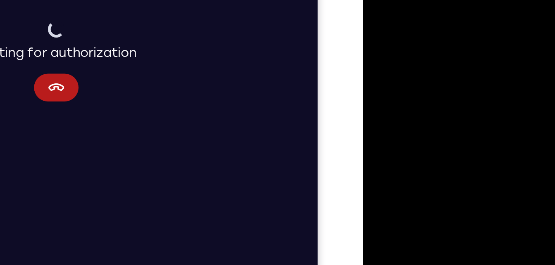
drag, startPoint x: 424, startPoint y: -10, endPoint x: 425, endPoint y: 75, distance: 85.1
click at [425, 75] on div at bounding box center [421, -1] width 104 height 231
drag, startPoint x: 426, startPoint y: 26, endPoint x: 422, endPoint y: 46, distance: 20.6
click at [422, 46] on div at bounding box center [421, -1] width 104 height 231
drag, startPoint x: 414, startPoint y: 28, endPoint x: 427, endPoint y: -67, distance: 96.0
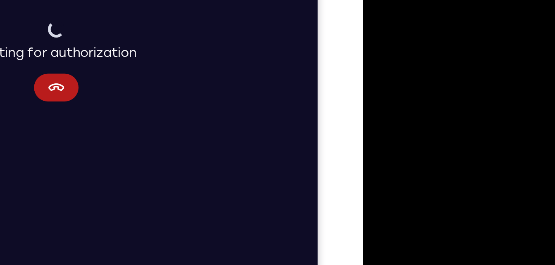
click at [427, 0] on div at bounding box center [421, -1] width 104 height 231
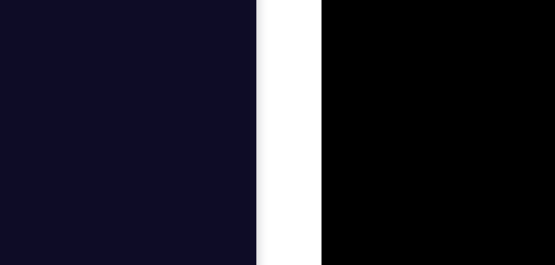
drag, startPoint x: 381, startPoint y: -55, endPoint x: 389, endPoint y: -93, distance: 38.8
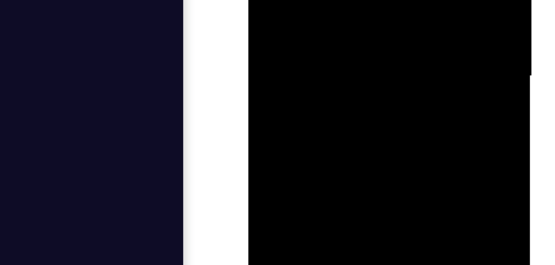
drag, startPoint x: 340, startPoint y: -67, endPoint x: 348, endPoint y: -95, distance: 29.3
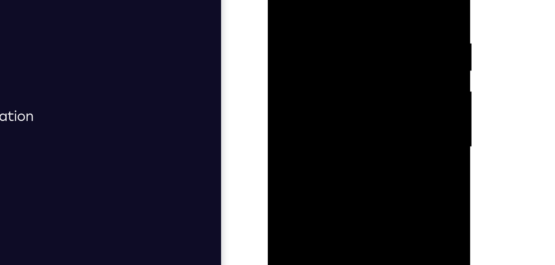
click at [281, 0] on div at bounding box center [326, 57] width 104 height 231
click at [326, 99] on div at bounding box center [326, 2] width 104 height 231
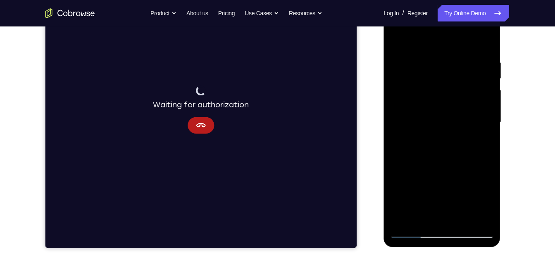
scroll to position [136, 0]
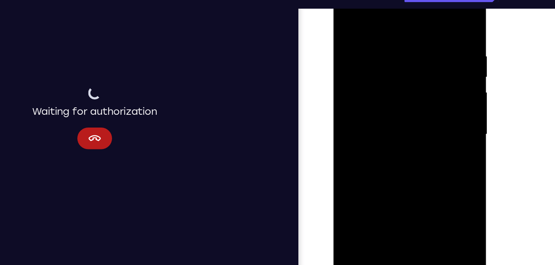
drag, startPoint x: 393, startPoint y: 141, endPoint x: 385, endPoint y: 39, distance: 101.6
click at [385, 39] on div at bounding box center [392, 96] width 104 height 231
drag, startPoint x: 396, startPoint y: 121, endPoint x: 402, endPoint y: 38, distance: 82.9
click at [402, 38] on div at bounding box center [392, 96] width 104 height 231
drag, startPoint x: 397, startPoint y: 141, endPoint x: 398, endPoint y: 45, distance: 95.9
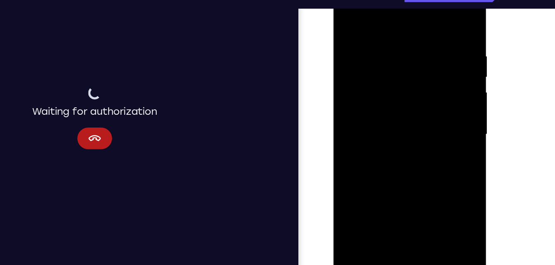
click at [398, 45] on div at bounding box center [392, 96] width 104 height 231
drag, startPoint x: 389, startPoint y: 129, endPoint x: 388, endPoint y: 60, distance: 69.0
click at [388, 60] on div at bounding box center [392, 96] width 104 height 231
drag, startPoint x: 395, startPoint y: 153, endPoint x: 396, endPoint y: 45, distance: 107.4
click at [396, 45] on div at bounding box center [392, 96] width 104 height 231
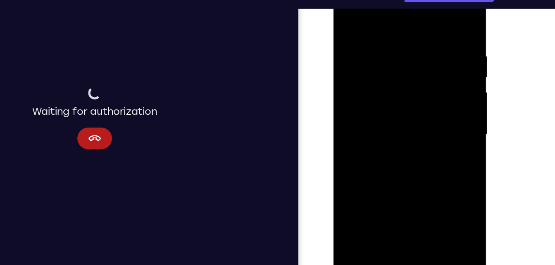
drag, startPoint x: 393, startPoint y: 127, endPoint x: 419, endPoint y: 3, distance: 126.3
click at [419, 3] on div at bounding box center [392, 96] width 104 height 231
drag, startPoint x: 393, startPoint y: 129, endPoint x: 401, endPoint y: 28, distance: 101.1
click at [401, 28] on div at bounding box center [392, 96] width 104 height 231
drag, startPoint x: 400, startPoint y: 113, endPoint x: 400, endPoint y: 28, distance: 85.5
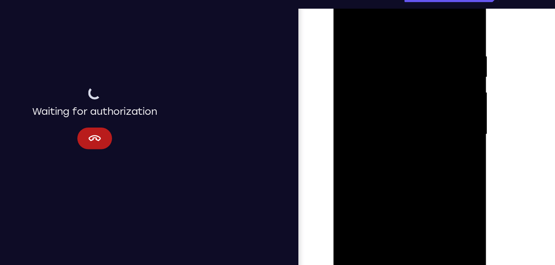
click at [400, 28] on div at bounding box center [392, 96] width 104 height 231
drag, startPoint x: 388, startPoint y: 126, endPoint x: 399, endPoint y: 21, distance: 105.9
click at [399, 21] on div at bounding box center [392, 96] width 104 height 231
drag, startPoint x: 393, startPoint y: 100, endPoint x: 386, endPoint y: 28, distance: 72.7
drag, startPoint x: 52, startPoint y: 52, endPoint x: 360, endPoint y: 126, distance: 315.6
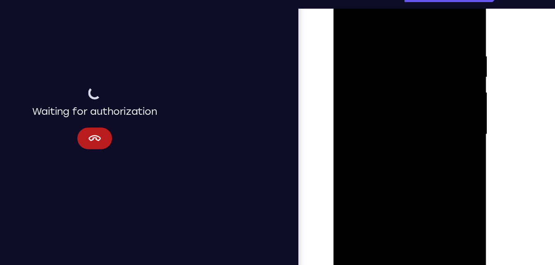
click at [360, 126] on div "Your Support Agent Your Customer Web iOS Android" at bounding box center [277, 95] width 463 height 305
drag, startPoint x: 397, startPoint y: 112, endPoint x: 435, endPoint y: -7, distance: 125.7
click at [435, 0] on div at bounding box center [392, 96] width 104 height 231
drag, startPoint x: 405, startPoint y: 138, endPoint x: 416, endPoint y: 46, distance: 92.0
click at [416, 46] on div at bounding box center [392, 96] width 104 height 231
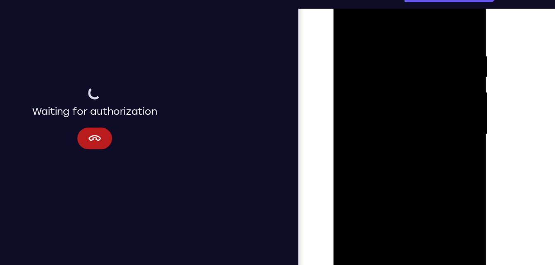
drag, startPoint x: 388, startPoint y: 151, endPoint x: 409, endPoint y: 51, distance: 102.2
click at [409, 51] on div at bounding box center [392, 96] width 104 height 231
drag, startPoint x: 386, startPoint y: 121, endPoint x: 410, endPoint y: 40, distance: 84.6
click at [410, 40] on div at bounding box center [392, 96] width 104 height 231
click at [438, 152] on div at bounding box center [392, 96] width 104 height 231
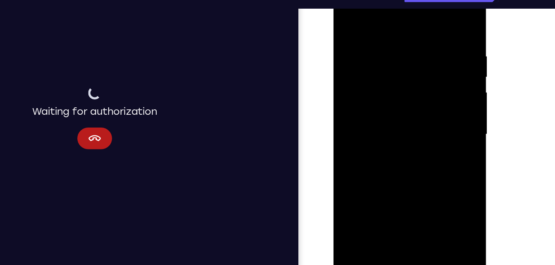
click at [363, 57] on div at bounding box center [392, 96] width 104 height 231
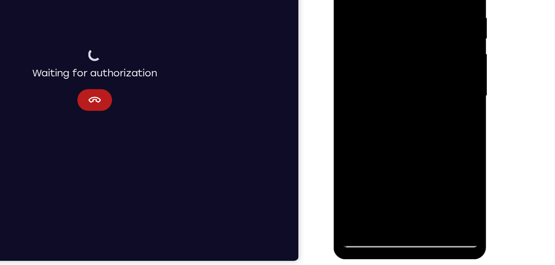
click at [388, 149] on div at bounding box center [392, 58] width 104 height 231
click at [409, 157] on div at bounding box center [392, 58] width 104 height 231
drag, startPoint x: 402, startPoint y: 37, endPoint x: 392, endPoint y: 203, distance: 166.4
click at [392, 185] on html "Online web based iOS Simulators and Android Emulators. Run iPhone, iPad, Mobile…" at bounding box center [393, 61] width 118 height 248
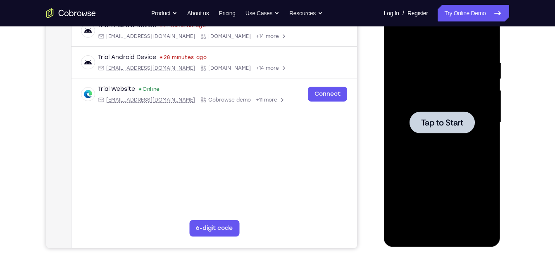
click at [416, 108] on div at bounding box center [442, 122] width 104 height 231
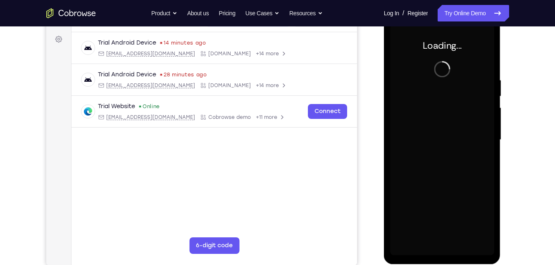
scroll to position [118, 0]
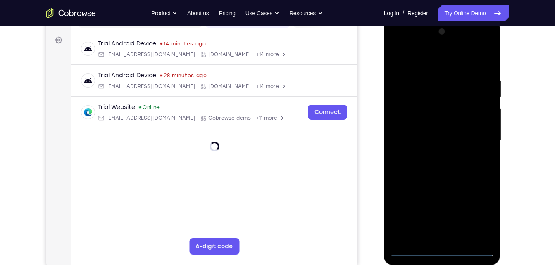
click at [441, 252] on div at bounding box center [442, 140] width 104 height 231
click at [451, 250] on div at bounding box center [442, 140] width 104 height 231
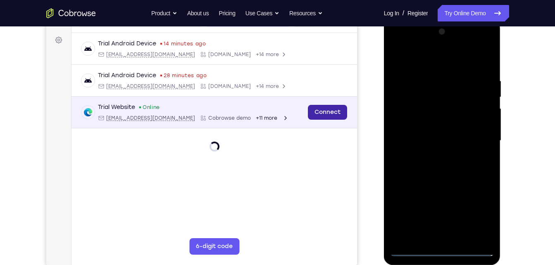
click at [339, 115] on link "Connect" at bounding box center [326, 112] width 39 height 15
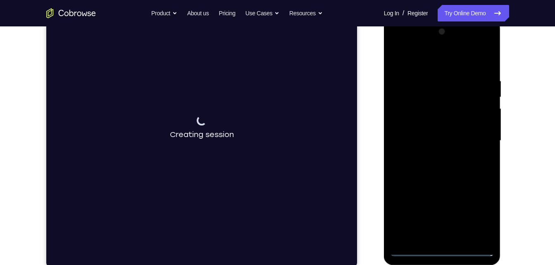
click at [443, 251] on div at bounding box center [442, 140] width 104 height 231
click at [481, 214] on div at bounding box center [442, 140] width 104 height 231
click at [481, 215] on div at bounding box center [442, 140] width 104 height 231
click at [483, 212] on div at bounding box center [442, 140] width 104 height 231
click at [425, 53] on div at bounding box center [442, 140] width 104 height 231
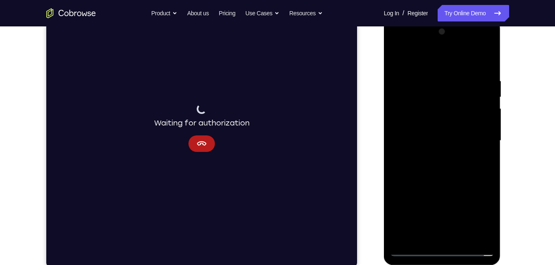
click at [420, 64] on div at bounding box center [442, 140] width 104 height 231
click at [473, 135] on div at bounding box center [442, 140] width 104 height 231
click at [432, 158] on div at bounding box center [442, 140] width 104 height 231
click at [433, 134] on div at bounding box center [442, 140] width 104 height 231
click at [438, 124] on div at bounding box center [442, 140] width 104 height 231
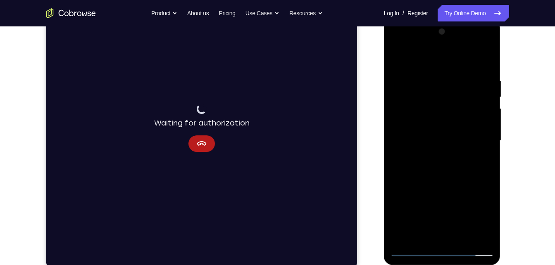
click at [432, 139] on div at bounding box center [442, 140] width 104 height 231
click at [436, 172] on div at bounding box center [442, 140] width 104 height 231
click at [444, 178] on div at bounding box center [442, 140] width 104 height 231
click at [460, 240] on div at bounding box center [442, 140] width 104 height 231
click at [443, 183] on div at bounding box center [442, 140] width 104 height 231
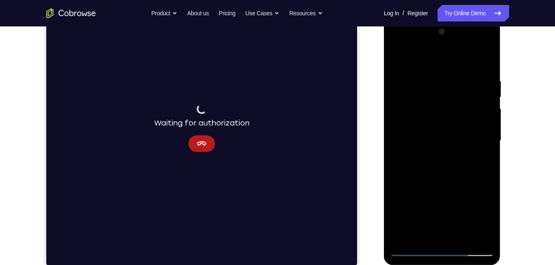
click at [429, 188] on div at bounding box center [442, 140] width 104 height 231
click at [418, 150] on div at bounding box center [442, 140] width 104 height 231
click at [410, 150] on div at bounding box center [442, 140] width 104 height 231
click at [398, 59] on div at bounding box center [442, 140] width 104 height 231
click at [413, 250] on div at bounding box center [442, 140] width 104 height 231
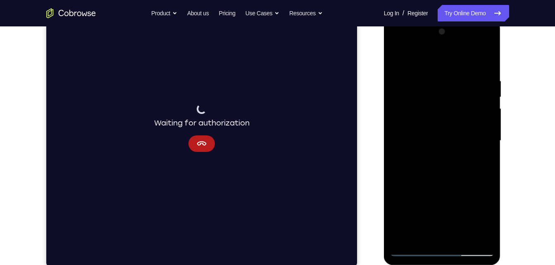
click at [398, 56] on div at bounding box center [442, 140] width 104 height 231
click at [423, 241] on div at bounding box center [442, 140] width 104 height 231
click at [443, 57] on div at bounding box center [442, 140] width 104 height 231
click at [402, 73] on div at bounding box center [442, 140] width 104 height 231
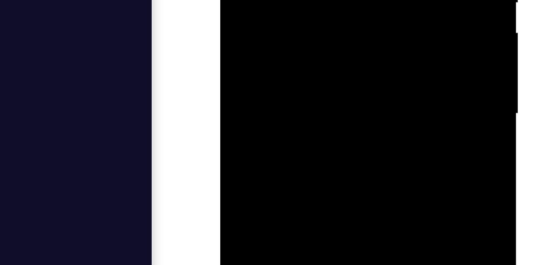
click at [233, 0] on div at bounding box center [278, 20] width 104 height 231
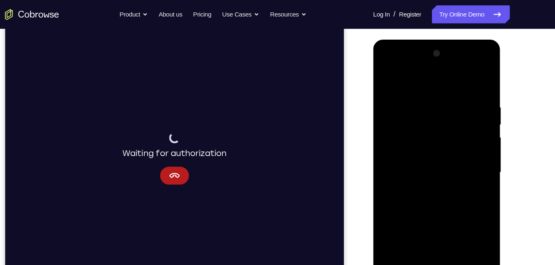
scroll to position [100, 0]
click at [476, 85] on div at bounding box center [431, 161] width 104 height 231
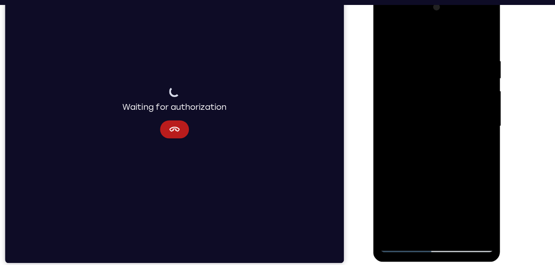
scroll to position [121, 0]
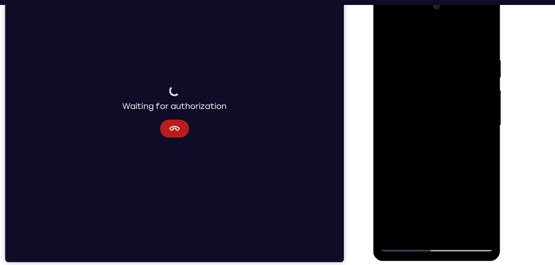
click at [462, 31] on div at bounding box center [431, 114] width 104 height 231
click at [476, 30] on div at bounding box center [431, 114] width 104 height 231
click at [451, 214] on div at bounding box center [431, 114] width 104 height 231
click at [404, 227] on div at bounding box center [431, 114] width 104 height 231
